Goal: Information Seeking & Learning: Learn about a topic

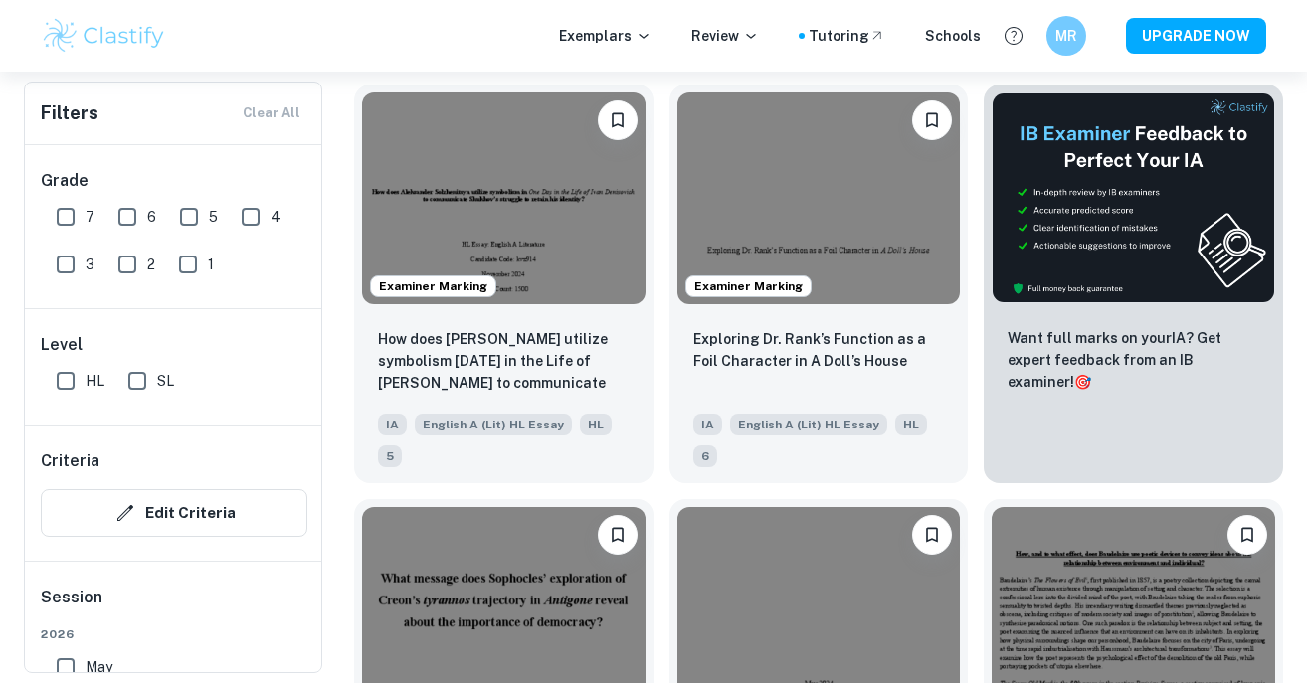
scroll to position [542, 0]
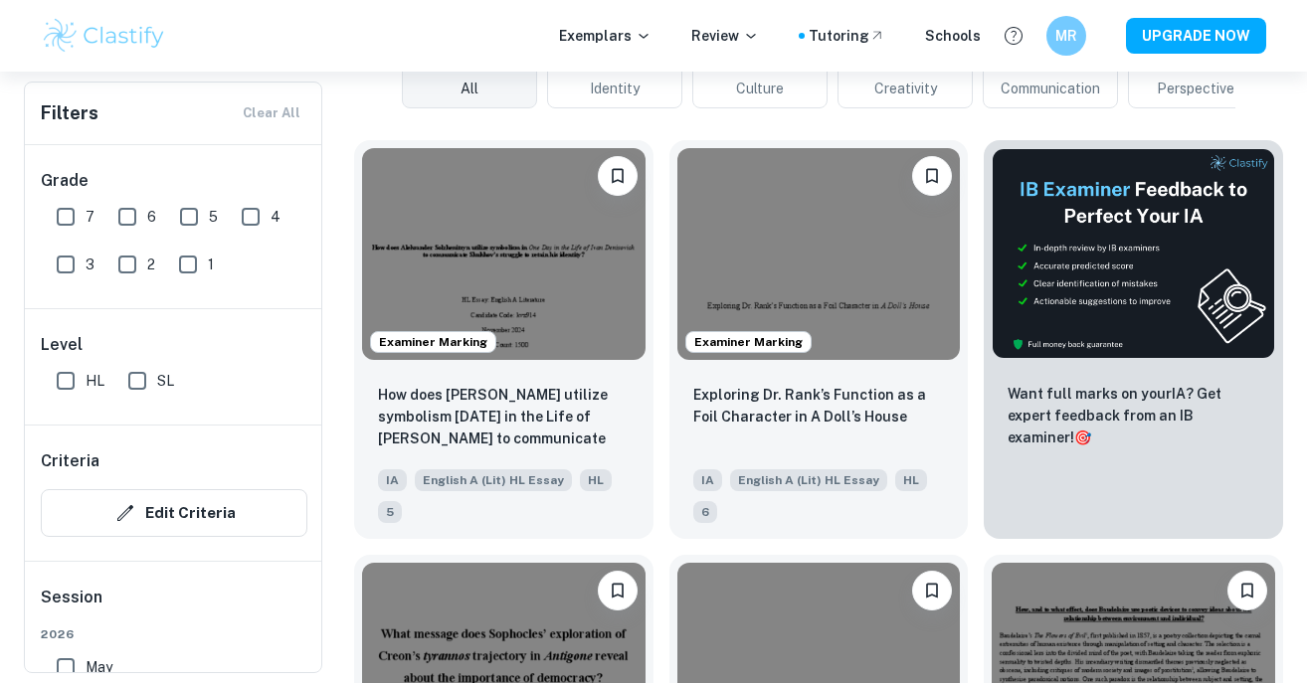
click at [62, 214] on input "7" at bounding box center [66, 217] width 40 height 40
checkbox input "true"
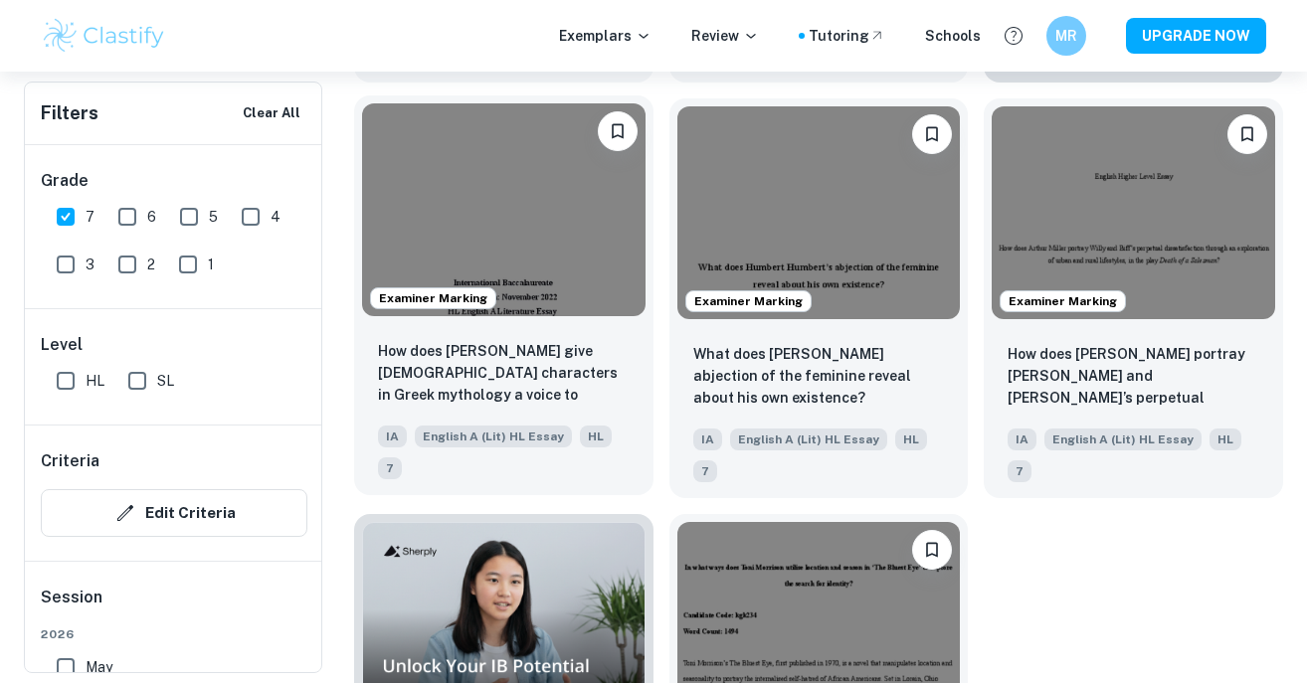
scroll to position [1038, 0]
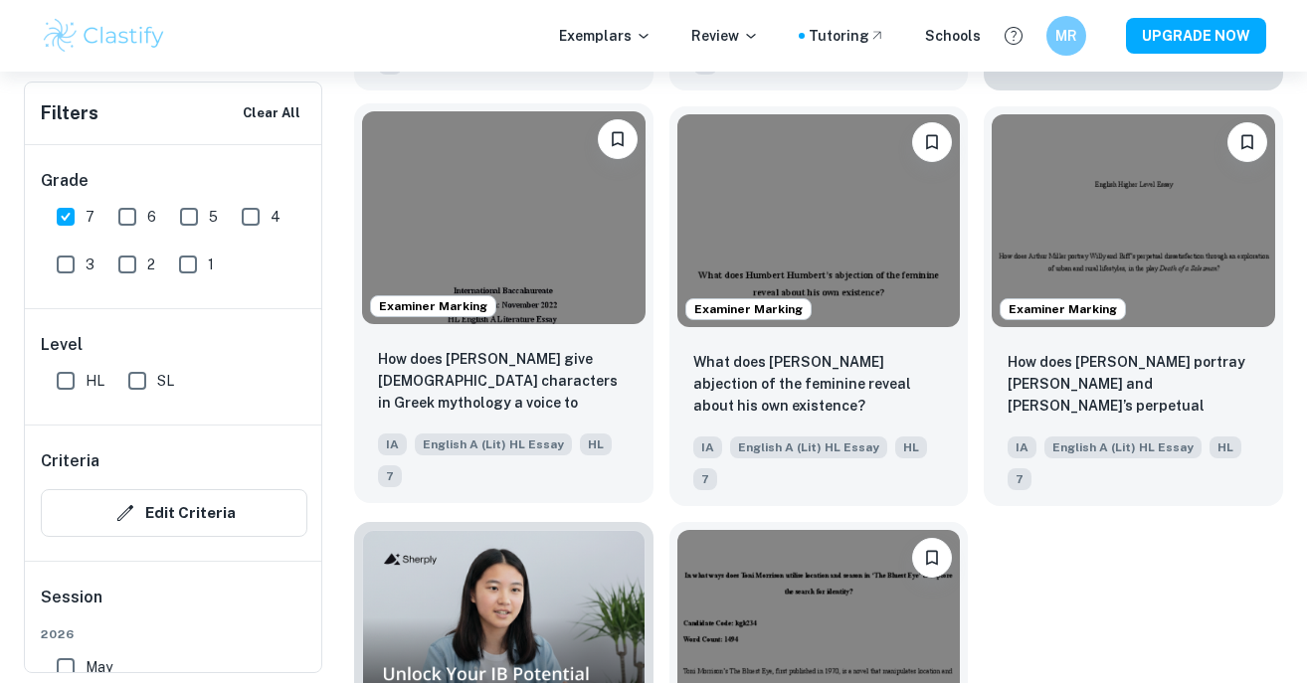
click at [549, 258] on img at bounding box center [503, 217] width 283 height 212
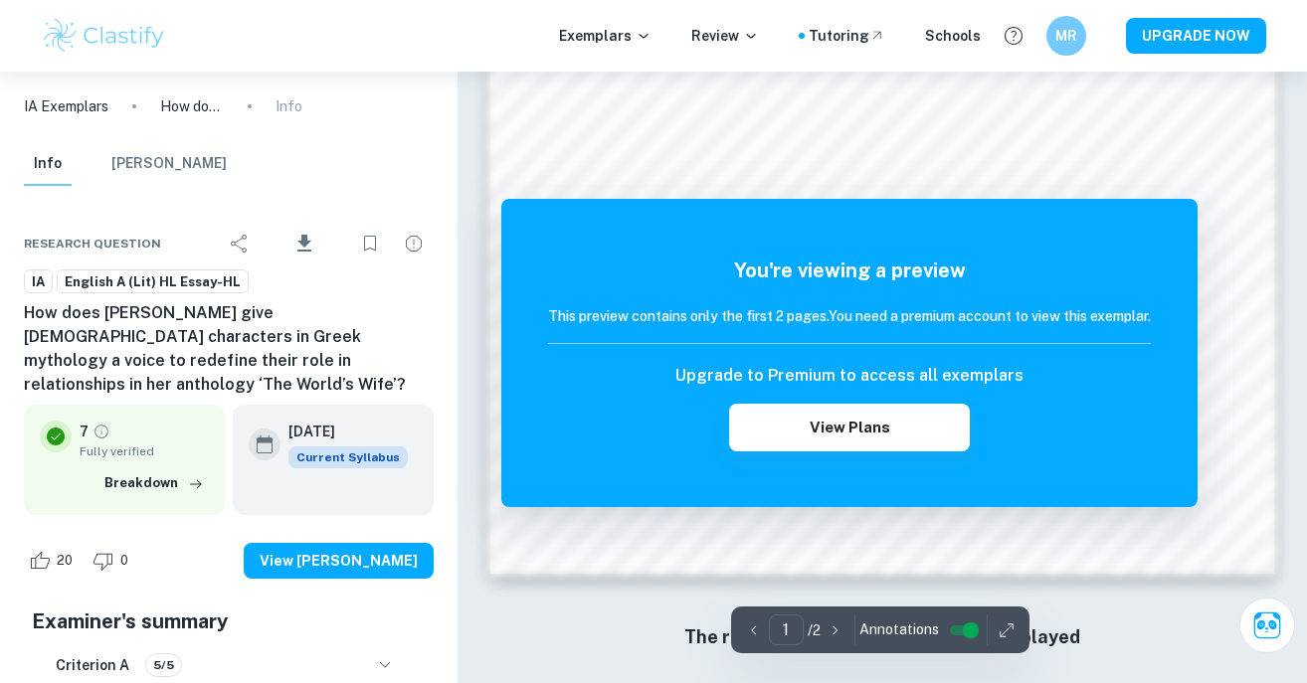
scroll to position [1769, 0]
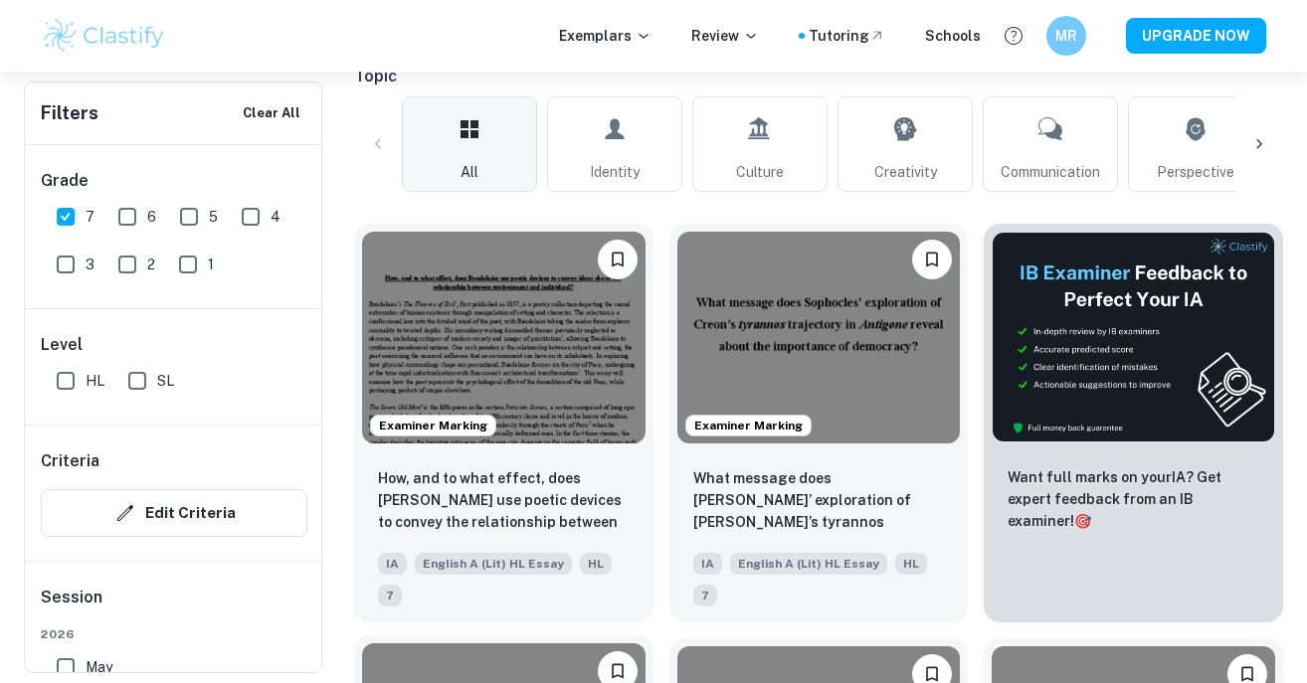
scroll to position [436, 0]
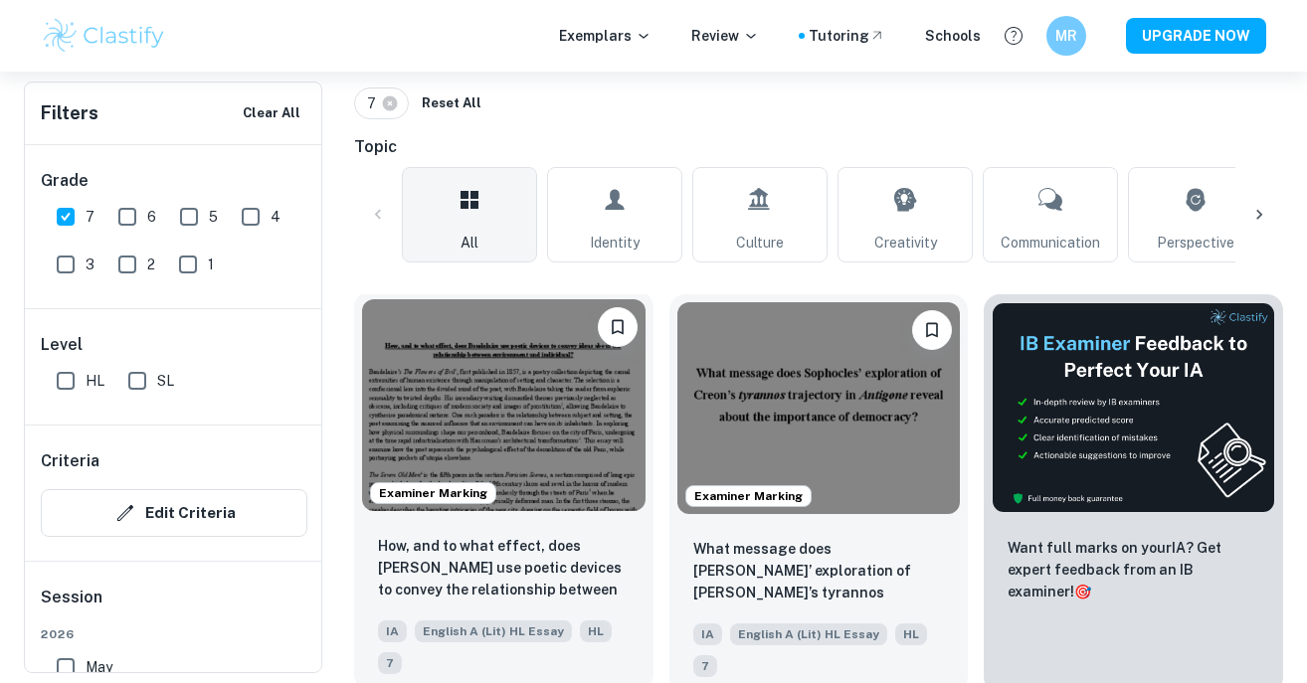
click at [526, 402] on img at bounding box center [503, 405] width 283 height 212
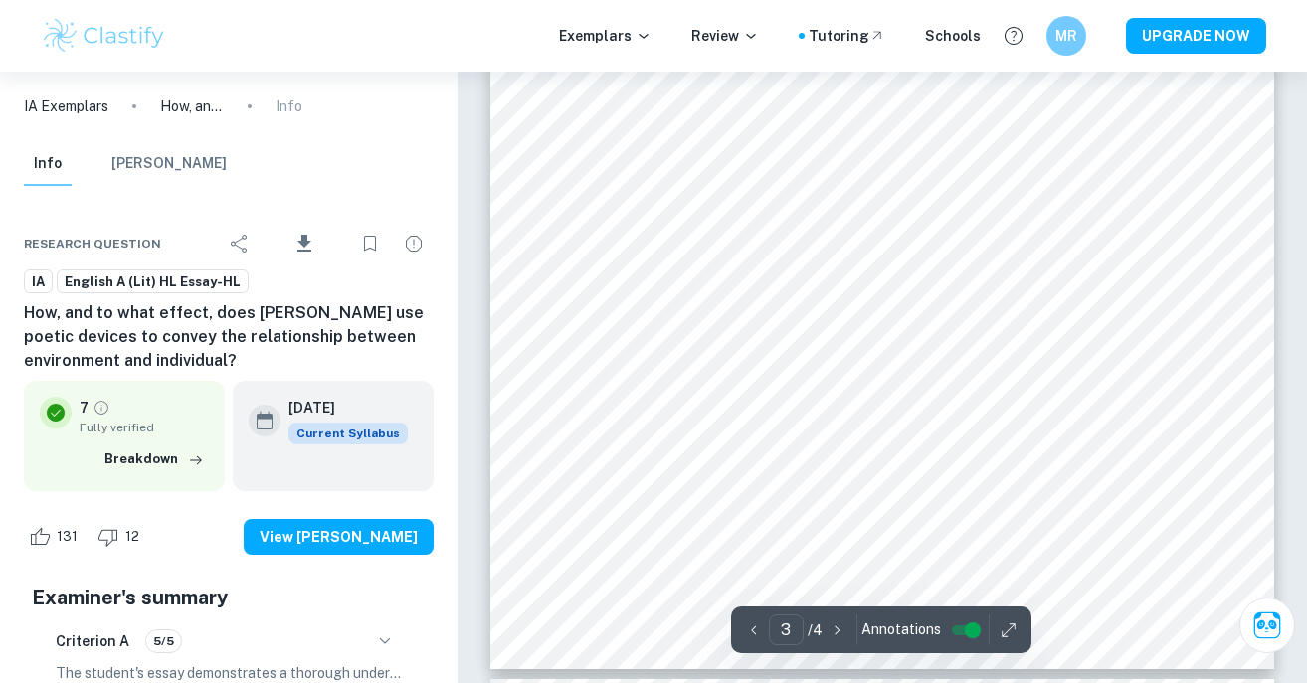
scroll to position [3090, 0]
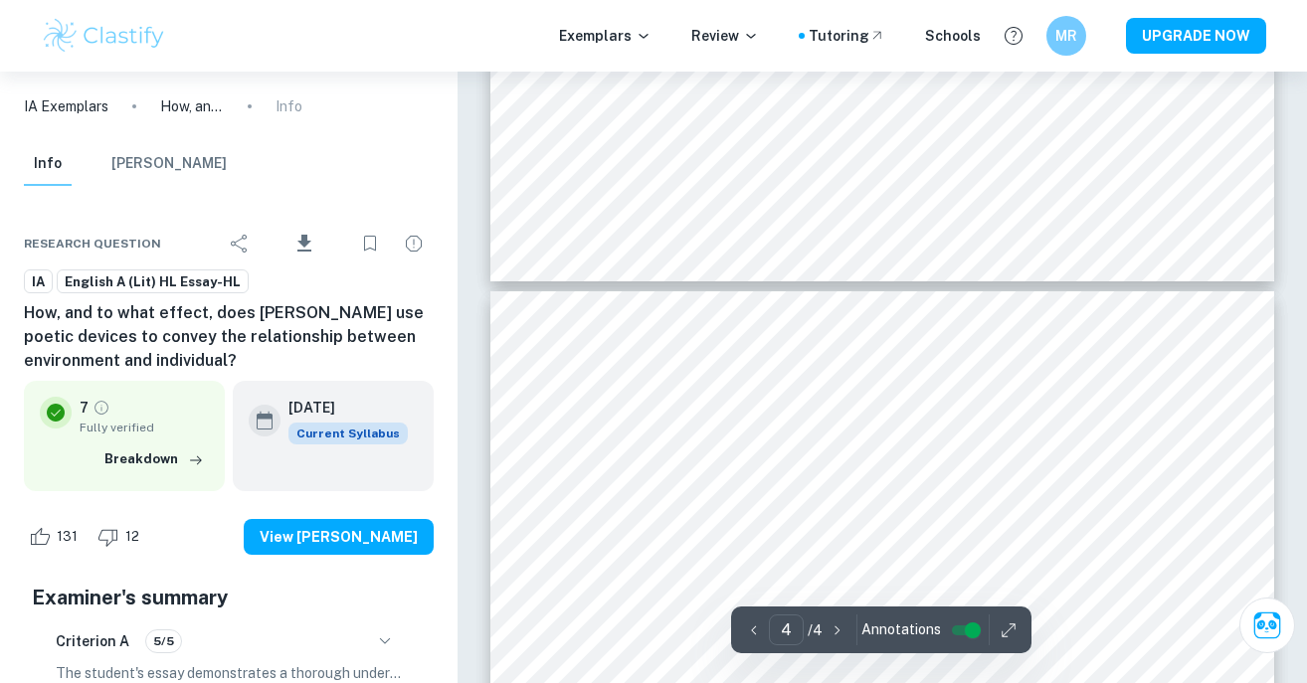
type input "3"
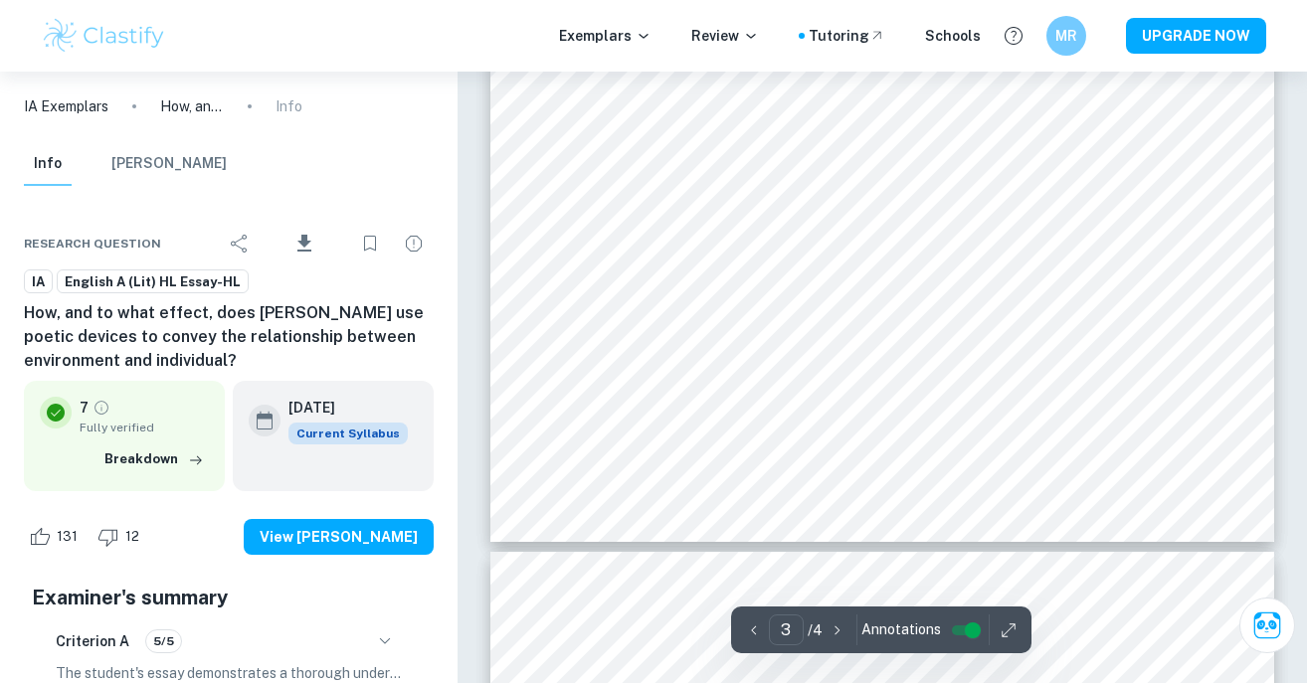
scroll to position [3142, 0]
